Goal: Transaction & Acquisition: Purchase product/service

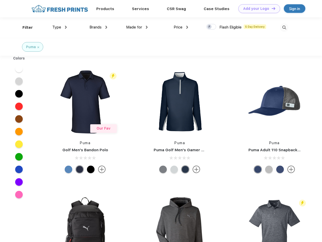
click at [257, 9] on link "Add your Logo Design Tool" at bounding box center [259, 8] width 42 height 9
click at [0, 0] on div "Design Tool" at bounding box center [0, 0] width 0 height 0
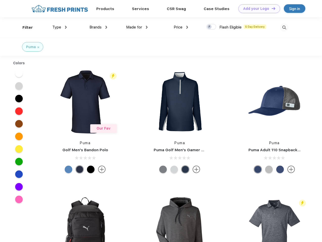
click at [271, 8] on link "Add your Logo Design Tool" at bounding box center [259, 8] width 42 height 9
click at [24, 28] on div "Filter" at bounding box center [27, 28] width 10 height 6
click at [60, 27] on span "Type" at bounding box center [56, 27] width 9 height 5
click at [98, 27] on span "Brands" at bounding box center [95, 27] width 12 height 5
click at [137, 27] on span "Made for" at bounding box center [134, 27] width 16 height 5
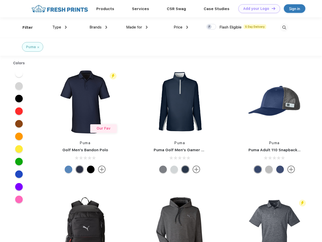
click at [181, 27] on span "Price" at bounding box center [178, 27] width 9 height 5
click at [211, 27] on div at bounding box center [211, 27] width 10 height 6
click at [209, 27] on input "checkbox" at bounding box center [207, 25] width 3 height 3
click at [284, 28] on img at bounding box center [284, 27] width 8 height 8
